Goal: Task Accomplishment & Management: Manage account settings

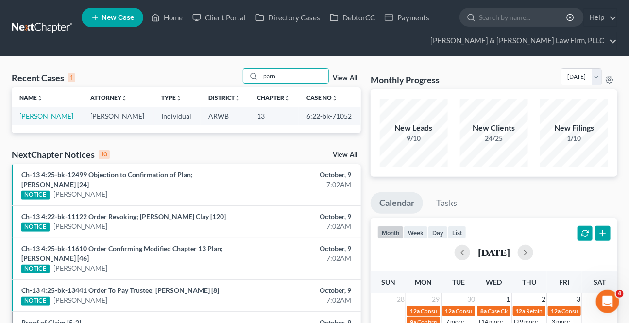
type input "parn"
click at [50, 118] on link "[PERSON_NAME]" at bounding box center [46, 116] width 54 height 8
select select "2"
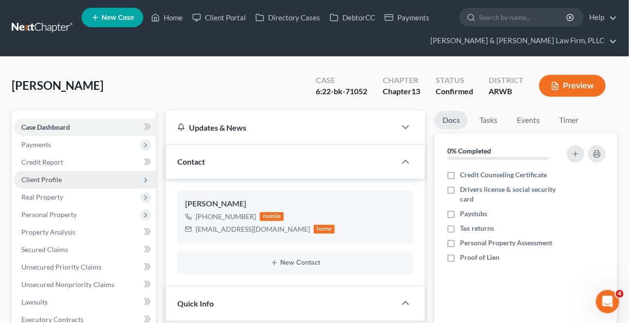
click at [38, 173] on span "Client Profile" at bounding box center [85, 179] width 142 height 17
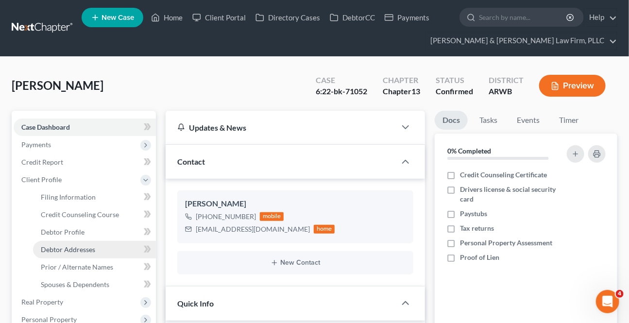
click at [63, 249] on span "Debtor Addresses" at bounding box center [68, 249] width 54 height 8
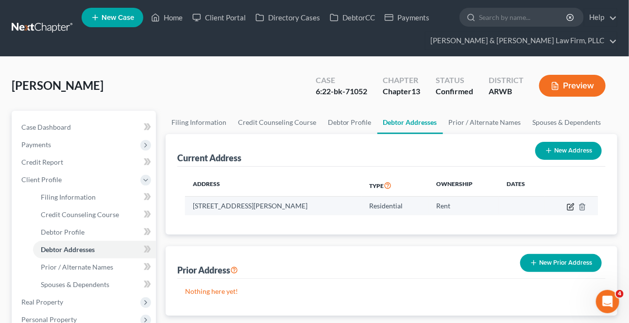
click at [568, 205] on icon "button" at bounding box center [571, 207] width 8 height 8
select select "2"
select select "0"
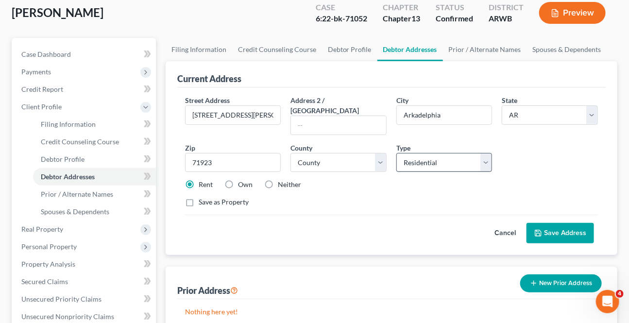
scroll to position [88, 0]
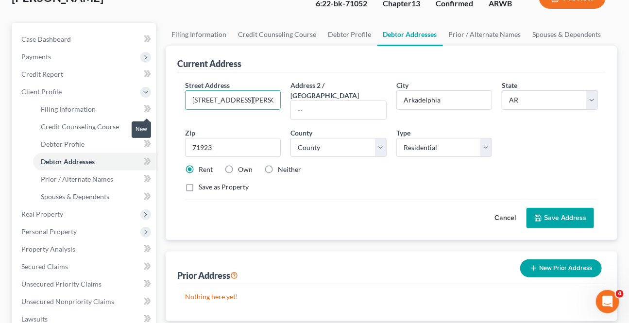
drag, startPoint x: 269, startPoint y: 94, endPoint x: 147, endPoint y: 111, distance: 123.0
click at [147, 111] on div "Petition Navigation Case Dashboard Payments Invoices Payments Payments Credit R…" at bounding box center [314, 294] width 615 height 543
type input "[STREET_ADDRESS]"
type input "Murfreesboro"
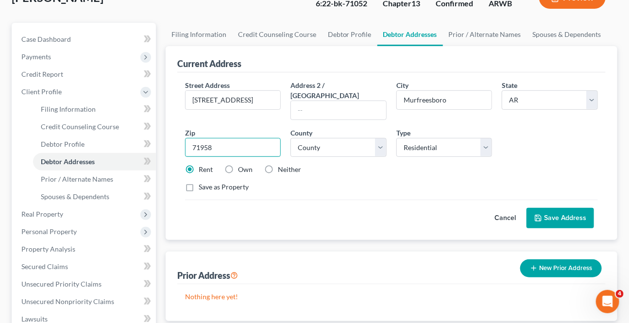
type input "71958"
click at [379, 141] on select "County [US_STATE][GEOGRAPHIC_DATA] [GEOGRAPHIC_DATA] [GEOGRAPHIC_DATA] [GEOGRAP…" at bounding box center [338, 147] width 96 height 19
select select "54"
click at [290, 138] on select "County [US_STATE][GEOGRAPHIC_DATA] [GEOGRAPHIC_DATA] [GEOGRAPHIC_DATA] [GEOGRAP…" at bounding box center [338, 147] width 96 height 19
click at [353, 165] on div "Rent Own Neither" at bounding box center [391, 170] width 422 height 10
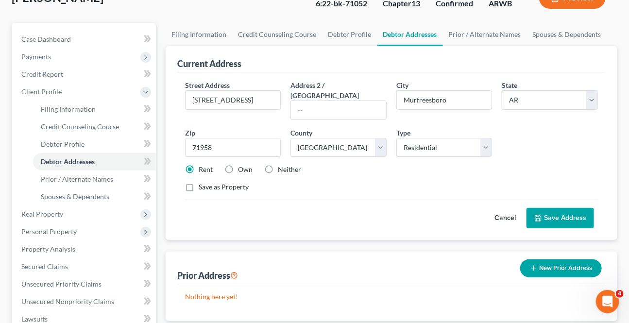
click at [575, 208] on button "Save Address" at bounding box center [559, 218] width 67 height 20
